Goal: Task Accomplishment & Management: Use online tool/utility

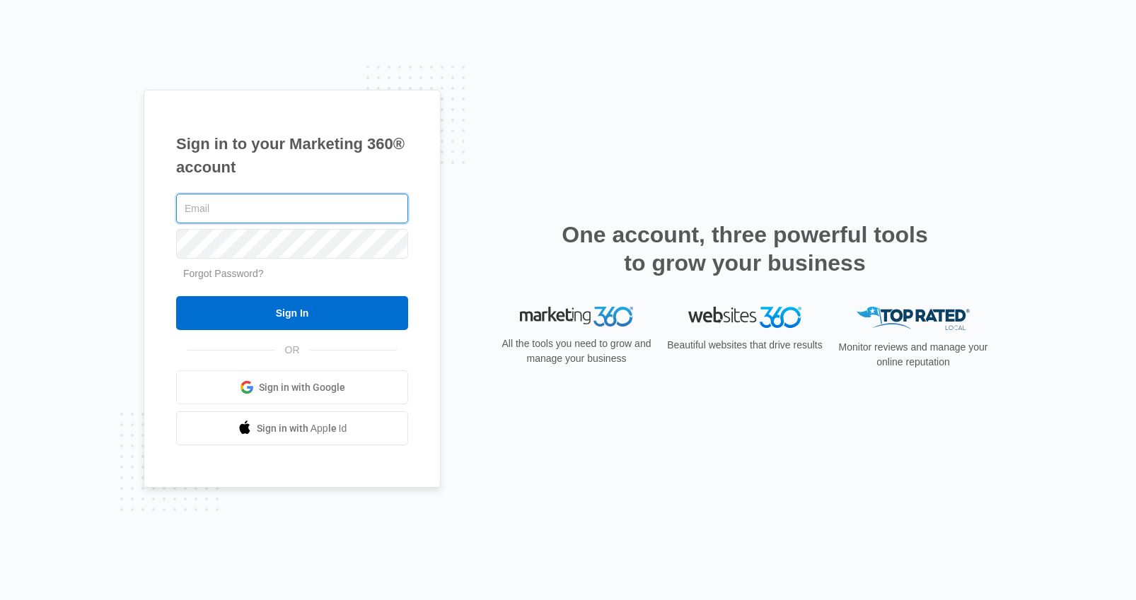
click at [351, 209] on input "text" at bounding box center [292, 209] width 232 height 30
type input "[EMAIL_ADDRESS][PERSON_NAME][DOMAIN_NAME]"
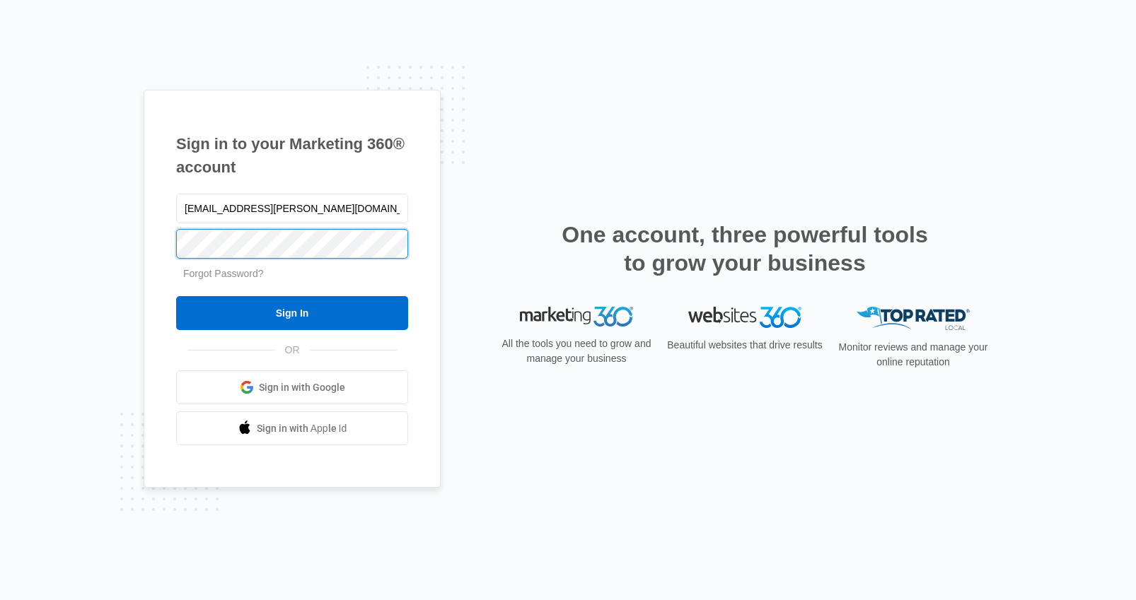
click at [176, 296] on input "Sign In" at bounding box center [292, 313] width 232 height 34
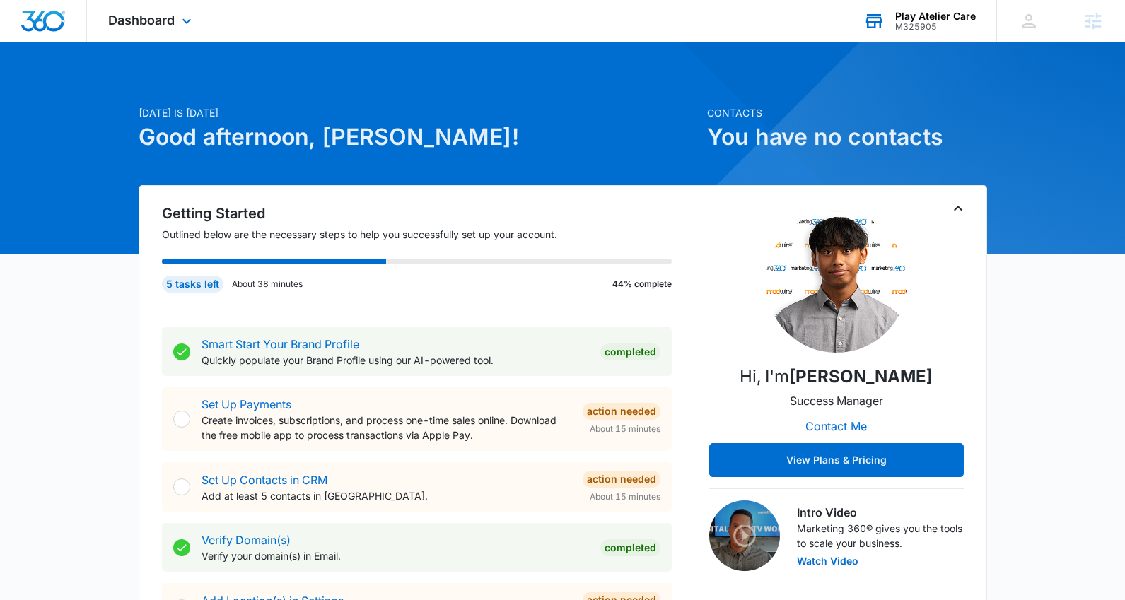
click at [919, 34] on div "Play Atelier Care M325905 Your Accounts View All" at bounding box center [919, 21] width 154 height 42
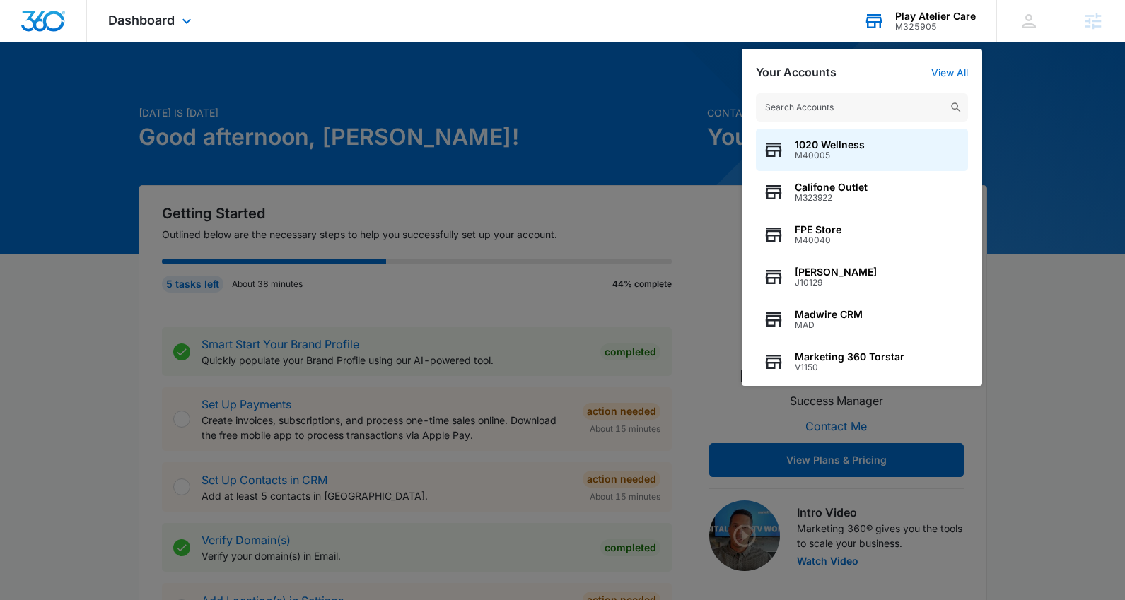
click at [910, 107] on input "text" at bounding box center [862, 107] width 212 height 28
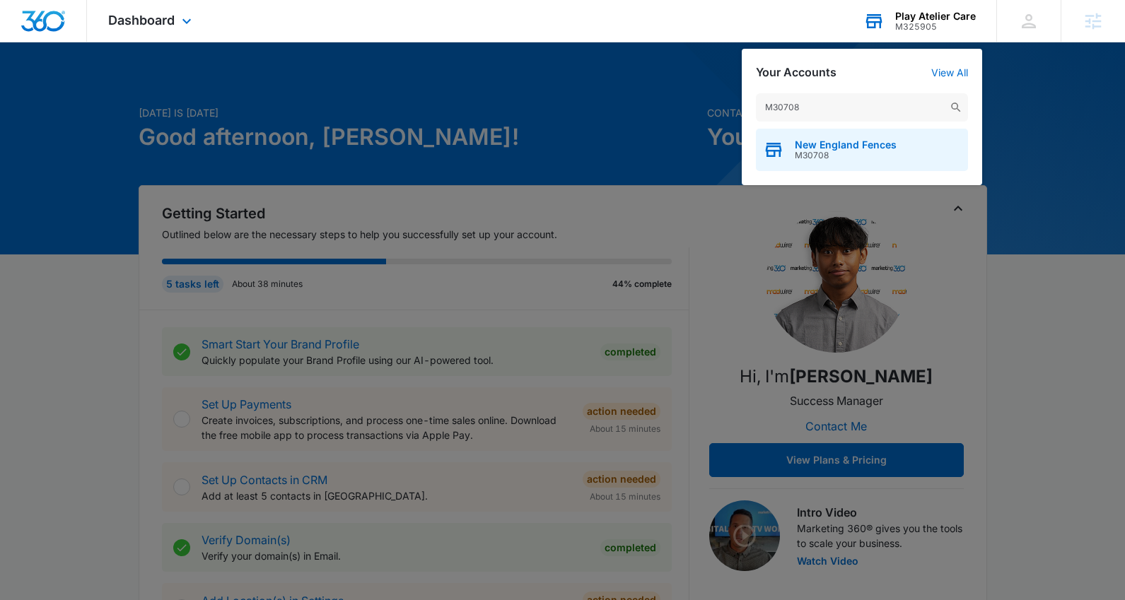
type input "M30708"
click at [878, 151] on span "M30708" at bounding box center [846, 156] width 102 height 10
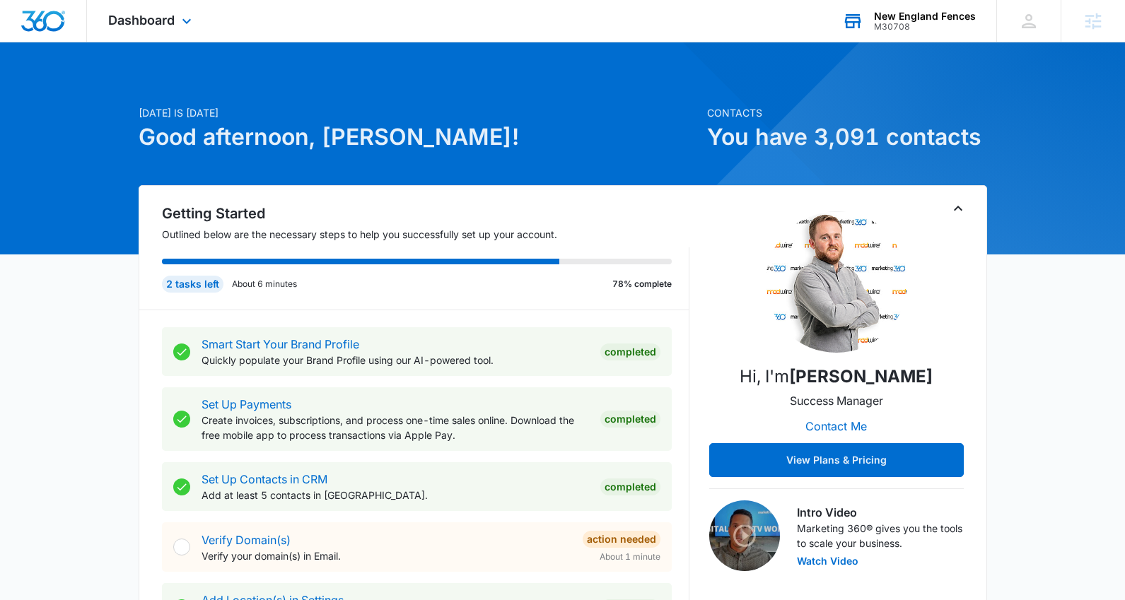
click at [182, 30] on div "Dashboard Apps Reputation Websites Forms CRM Email Social Shop Content Ads Inte…" at bounding box center [151, 21] width 129 height 42
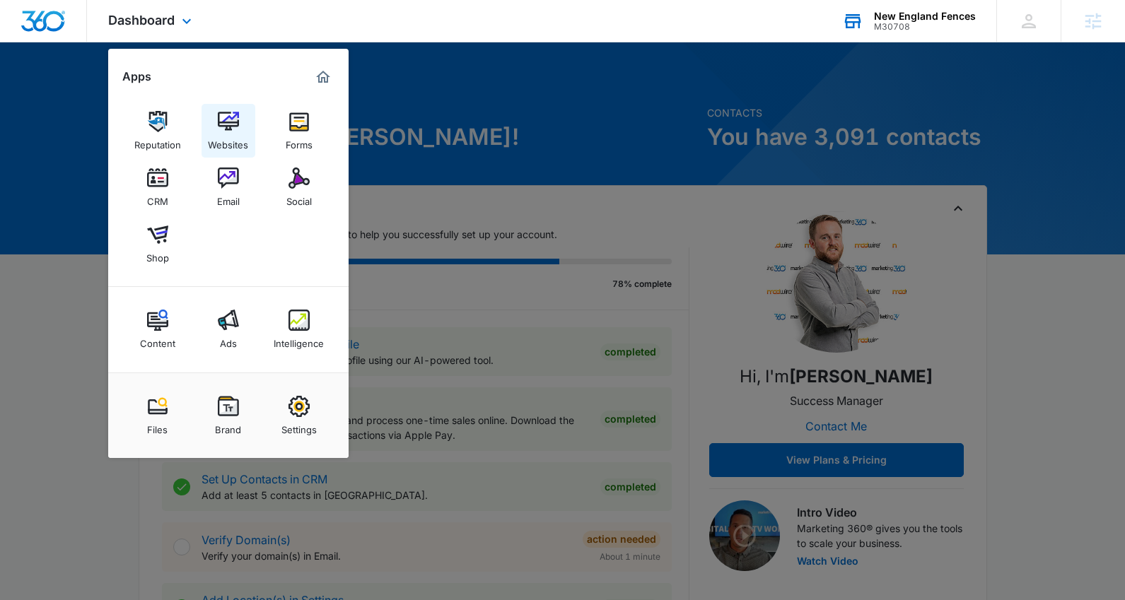
click at [212, 122] on link "Websites" at bounding box center [229, 131] width 54 height 54
